Goal: Information Seeking & Learning: Learn about a topic

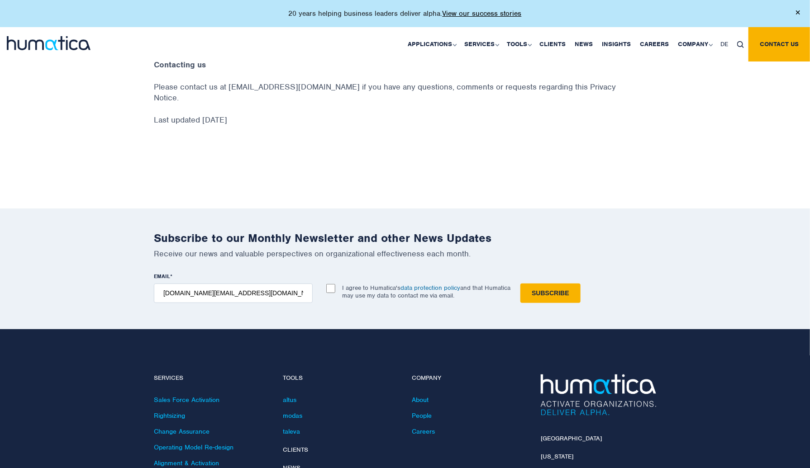
scroll to position [2184, 0]
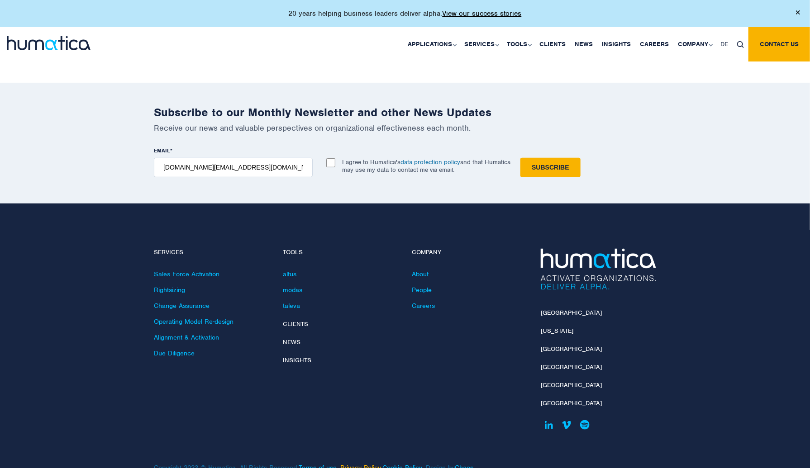
click at [367, 464] on link "Privacy Policy" at bounding box center [360, 468] width 40 height 8
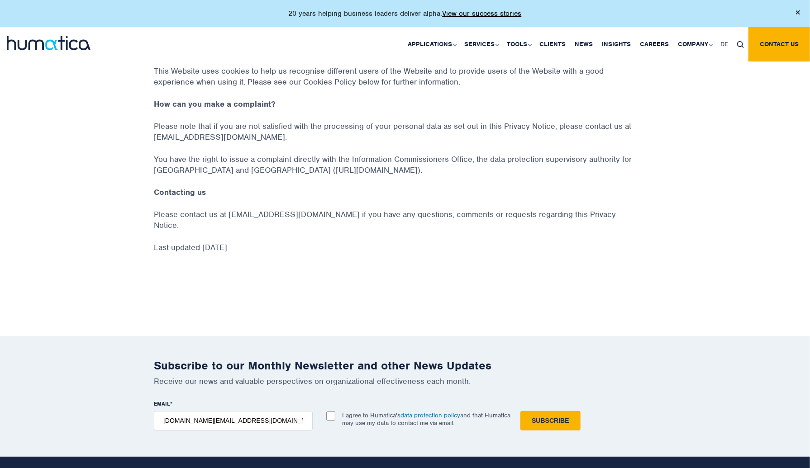
scroll to position [1931, 0]
